Goal: Find specific page/section: Find specific page/section

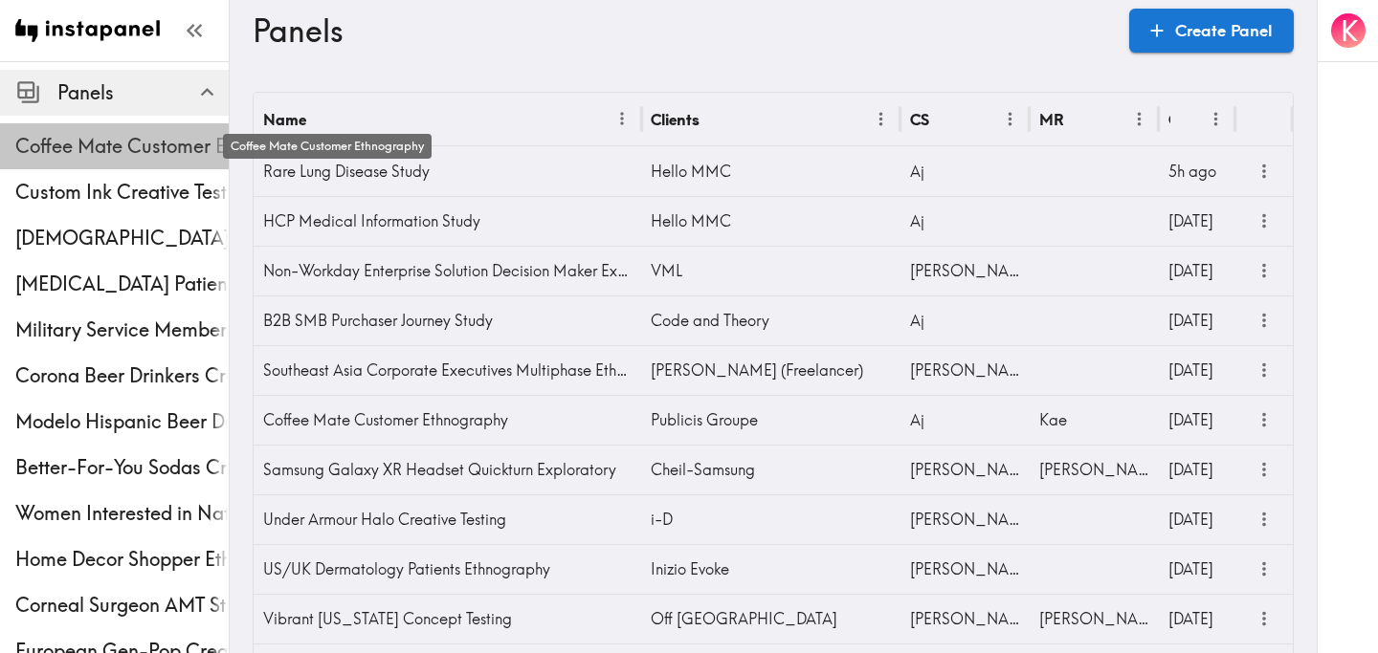
click at [145, 138] on span "Coffee Mate Customer Ethnography" at bounding box center [121, 146] width 213 height 27
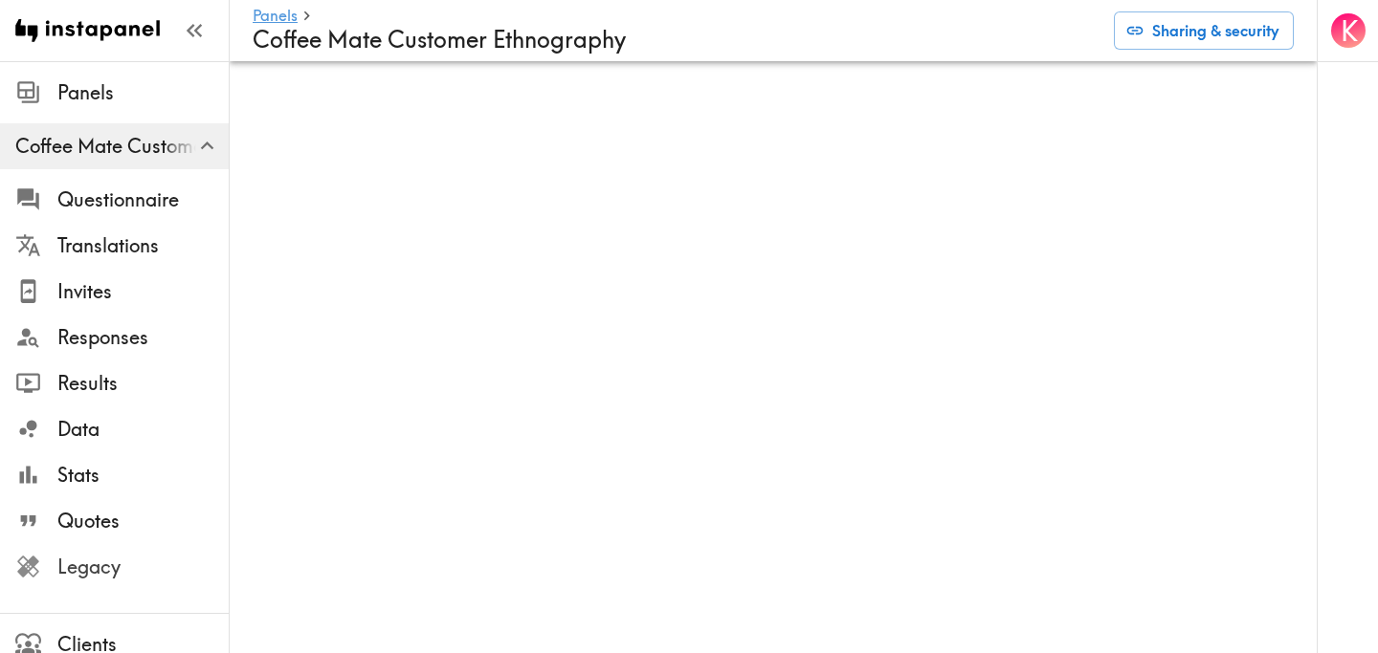
click at [128, 563] on span "Legacy" at bounding box center [142, 567] width 171 height 27
click at [111, 347] on span "Responses" at bounding box center [142, 337] width 171 height 27
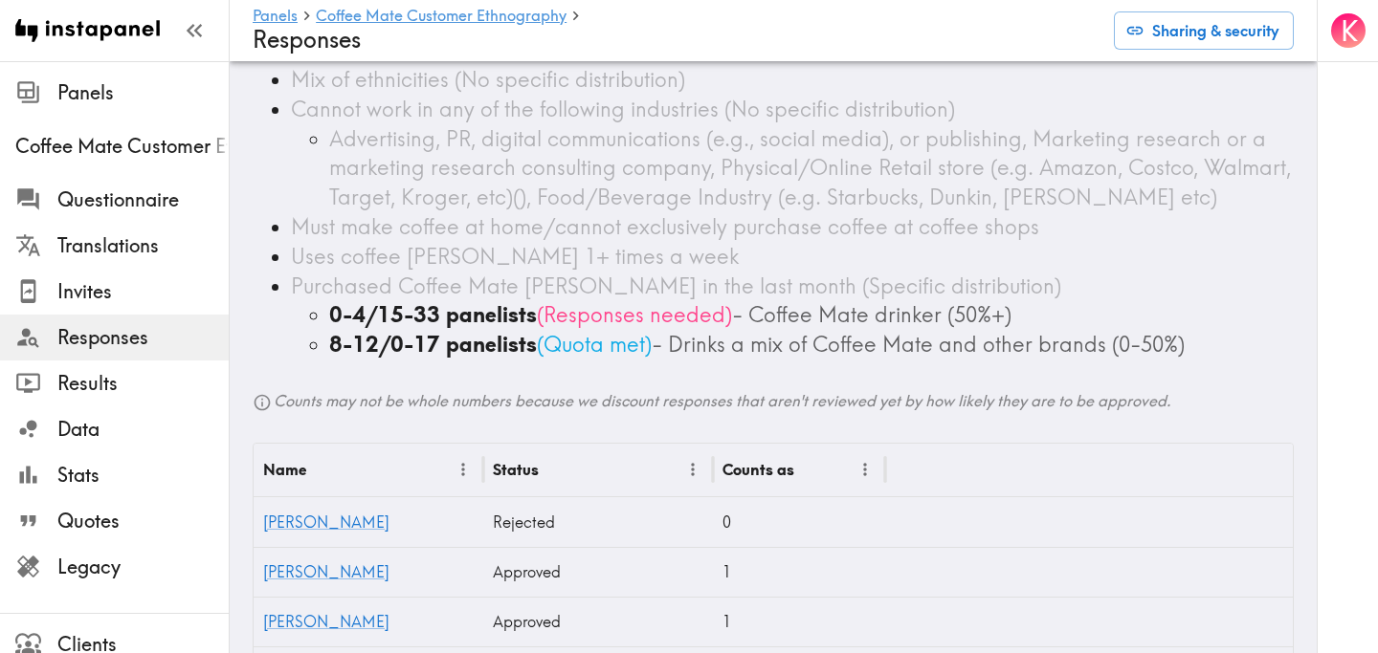
scroll to position [367, 0]
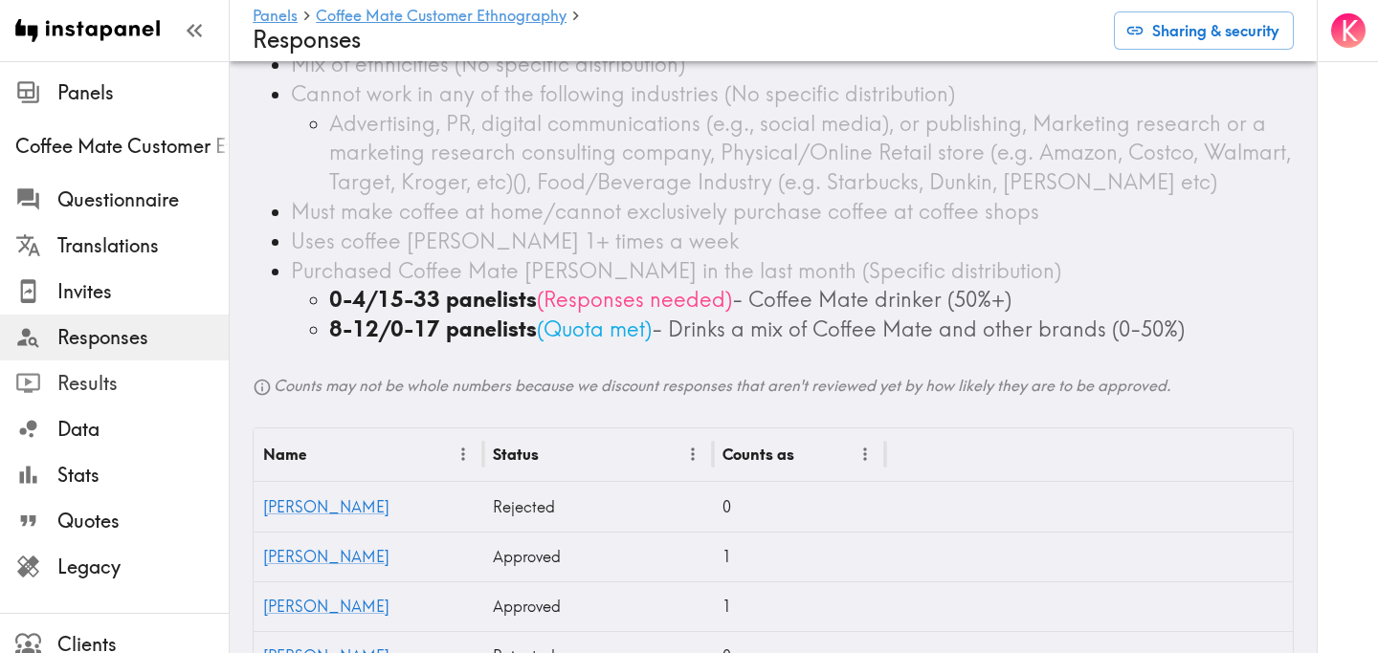
click at [120, 377] on span "Results" at bounding box center [142, 383] width 171 height 27
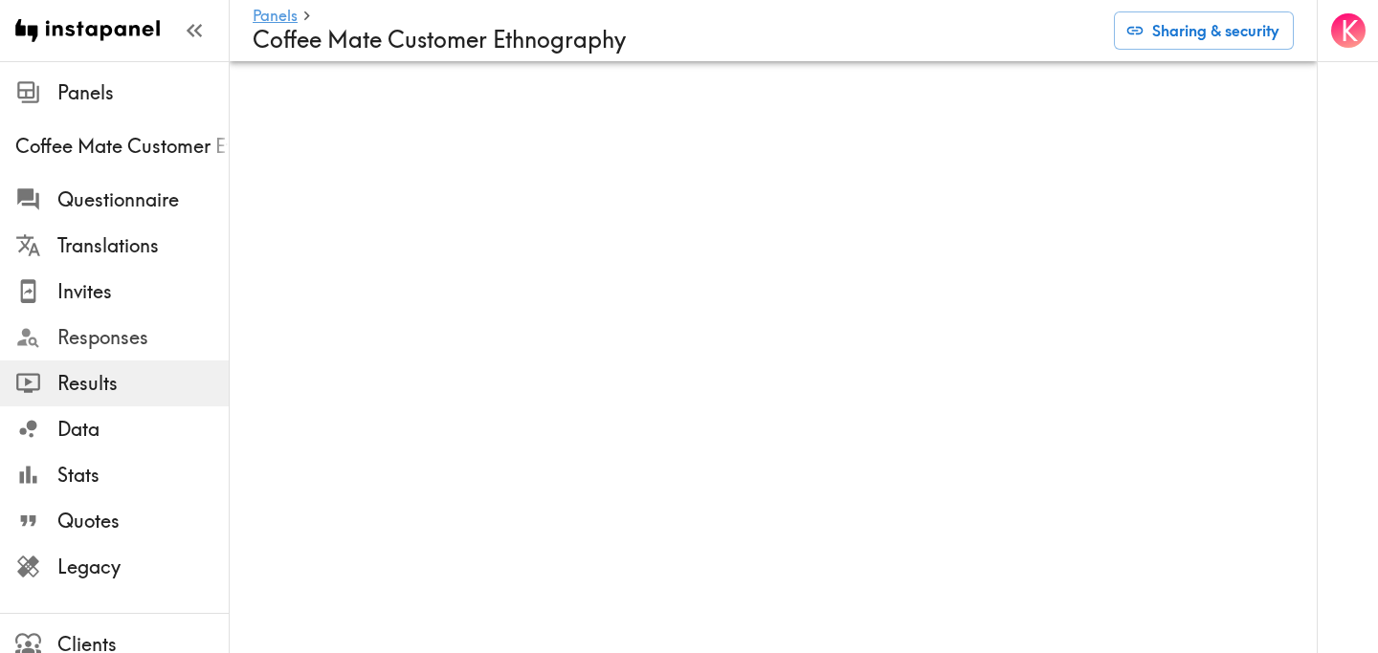
click at [142, 344] on span "Responses" at bounding box center [142, 337] width 171 height 27
